Goal: Transaction & Acquisition: Purchase product/service

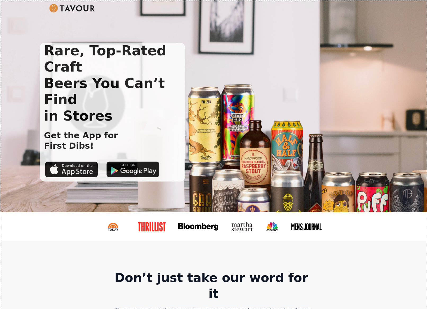
click at [73, 7] on img at bounding box center [72, 8] width 46 height 8
click at [163, 79] on h1 "Rare, Top-Rated Craft Beers You Can’t Find in Stores" at bounding box center [112, 83] width 145 height 81
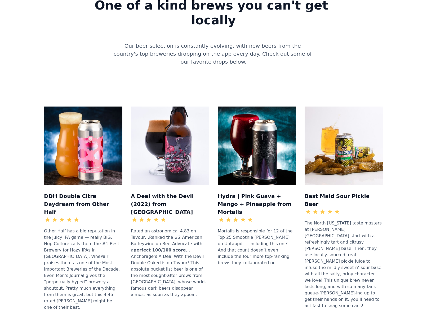
scroll to position [477, 0]
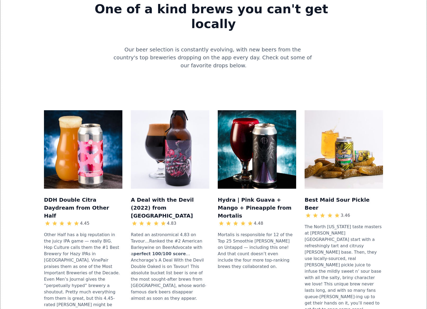
click at [257, 114] on img at bounding box center [257, 149] width 78 height 78
click at [249, 195] on h3 "Hydra | Pink Guava + Mango + Pineapple from Mortalis" at bounding box center [257, 207] width 78 height 25
click at [246, 219] on div at bounding box center [236, 222] width 36 height 7
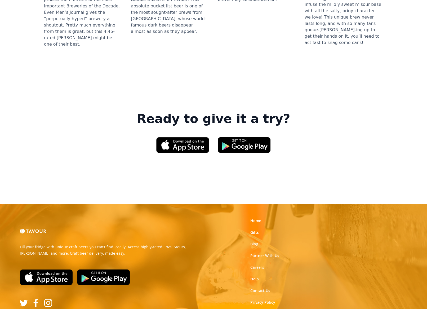
scroll to position [745, 0]
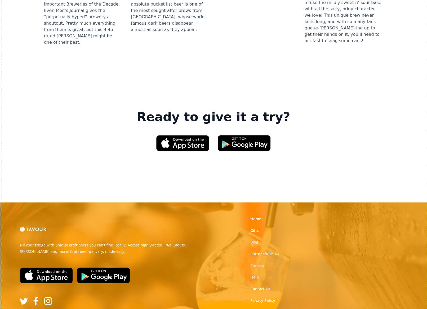
click at [68, 242] on p "Fill your fridge with unique craft beers you can't find locally. Access highly-…" at bounding box center [115, 248] width 190 height 13
click at [65, 242] on p "Fill your fridge with unique craft beers you can't find locally. Access highly-…" at bounding box center [115, 248] width 190 height 13
click at [256, 216] on link "Home" at bounding box center [255, 218] width 11 height 5
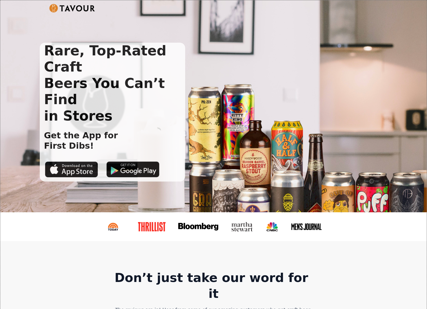
click at [263, 147] on div "Rare, Top-Rated Craft Beers You Can’t Find in Stores Get the App for First Dibs!" at bounding box center [209, 112] width 339 height 139
click at [145, 117] on div "Rare, Top-Rated Craft Beers You Can’t Find in Stores Get the App for First Dibs!" at bounding box center [112, 112] width 145 height 139
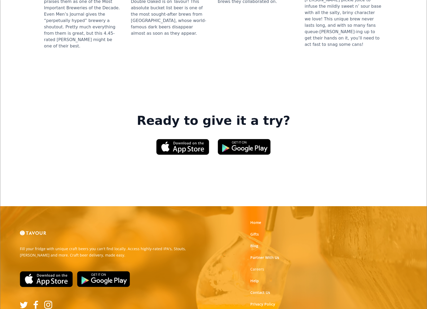
scroll to position [745, 0]
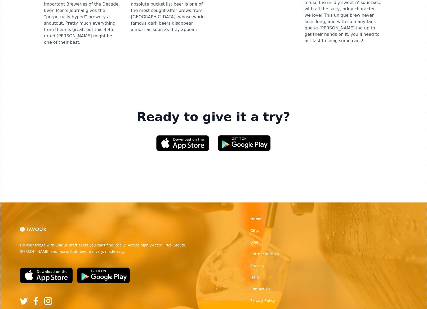
click at [253, 228] on link "Gifts" at bounding box center [254, 230] width 8 height 5
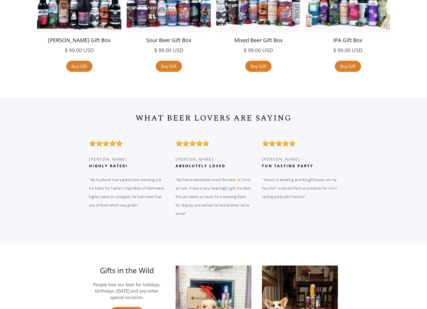
scroll to position [1112, 0]
